Goal: Share content

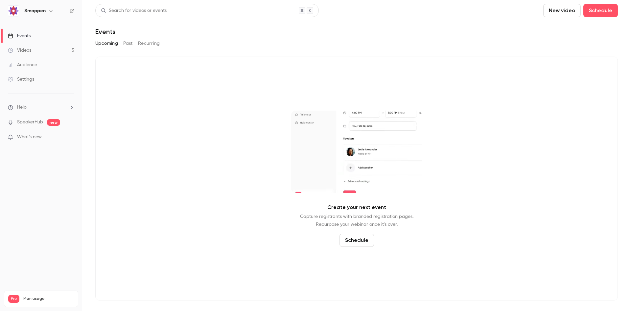
click at [125, 42] on button "Past" at bounding box center [128, 43] width 10 height 11
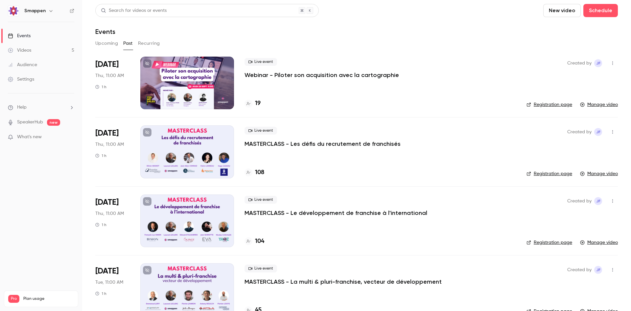
click at [218, 92] on div at bounding box center [187, 83] width 94 height 53
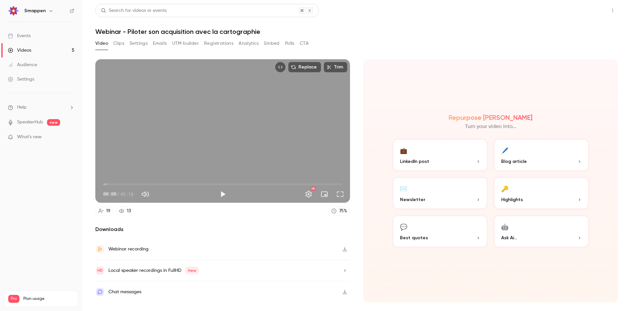
click at [594, 15] on button "Share" at bounding box center [589, 10] width 26 height 13
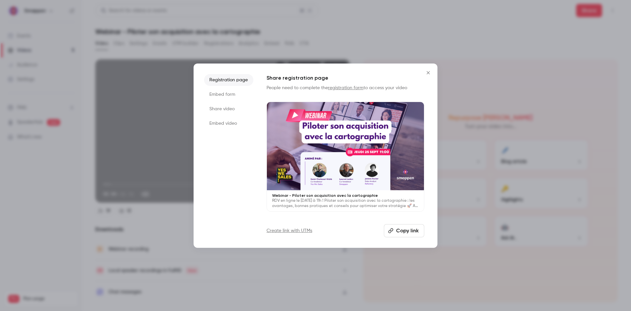
click at [229, 93] on li "Embed form" at bounding box center [228, 94] width 49 height 12
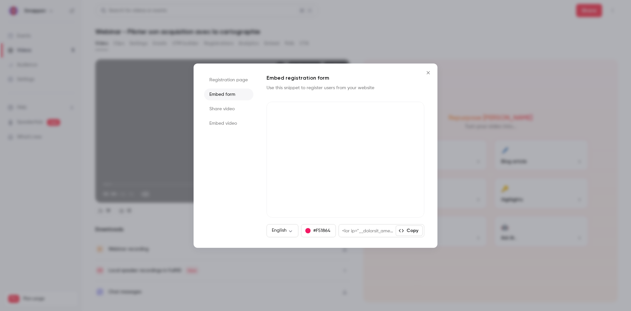
click at [227, 79] on li "Registration page" at bounding box center [228, 80] width 49 height 12
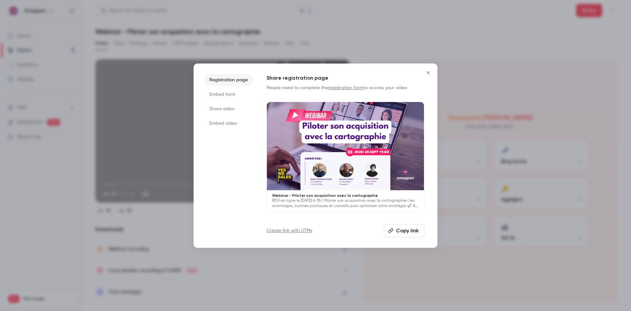
click at [404, 226] on button "Copy link" at bounding box center [404, 230] width 40 height 13
